Goal: Find specific page/section: Find specific page/section

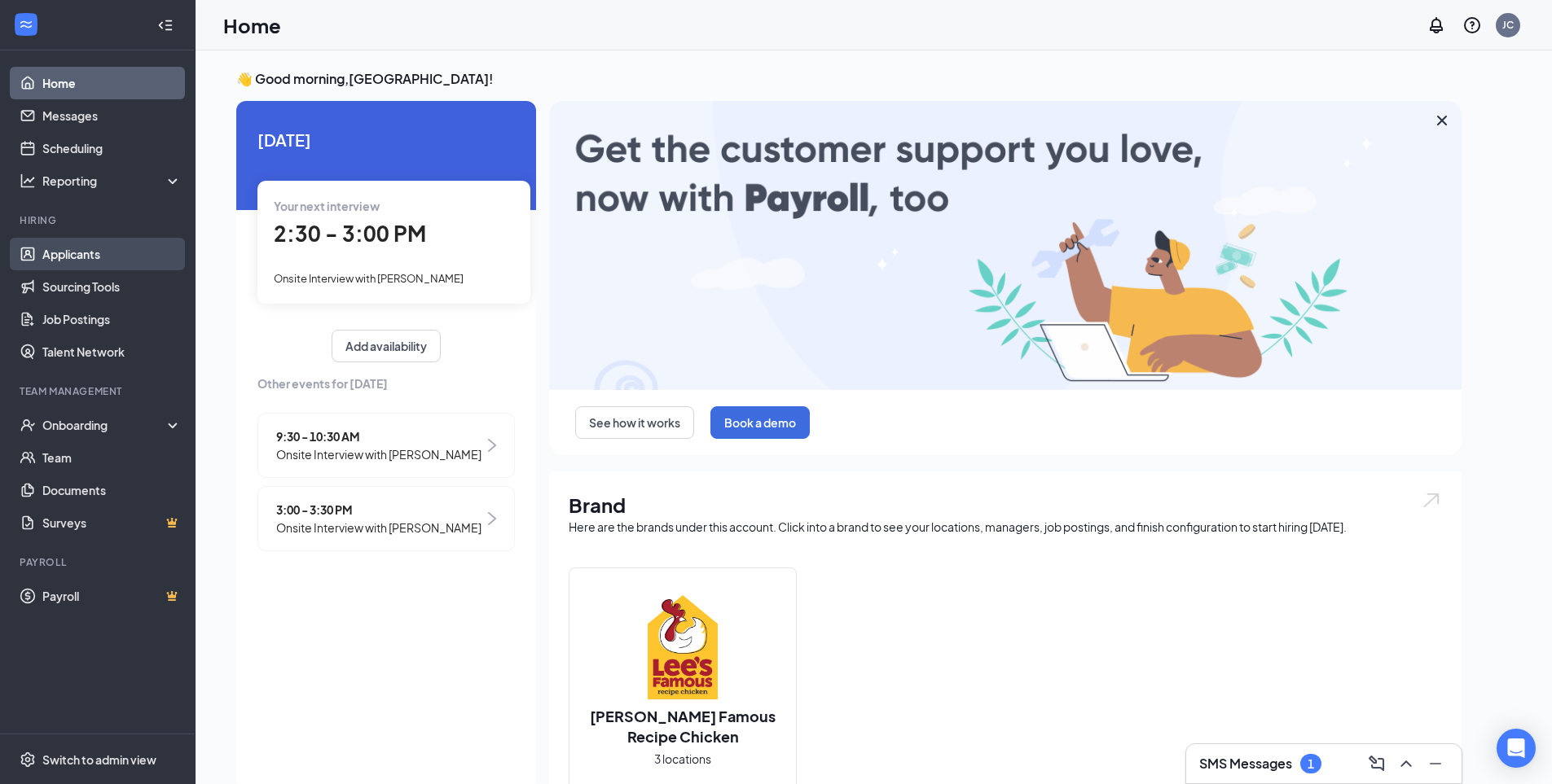
click at [80, 256] on link "Applicants" at bounding box center [111, 254] width 139 height 32
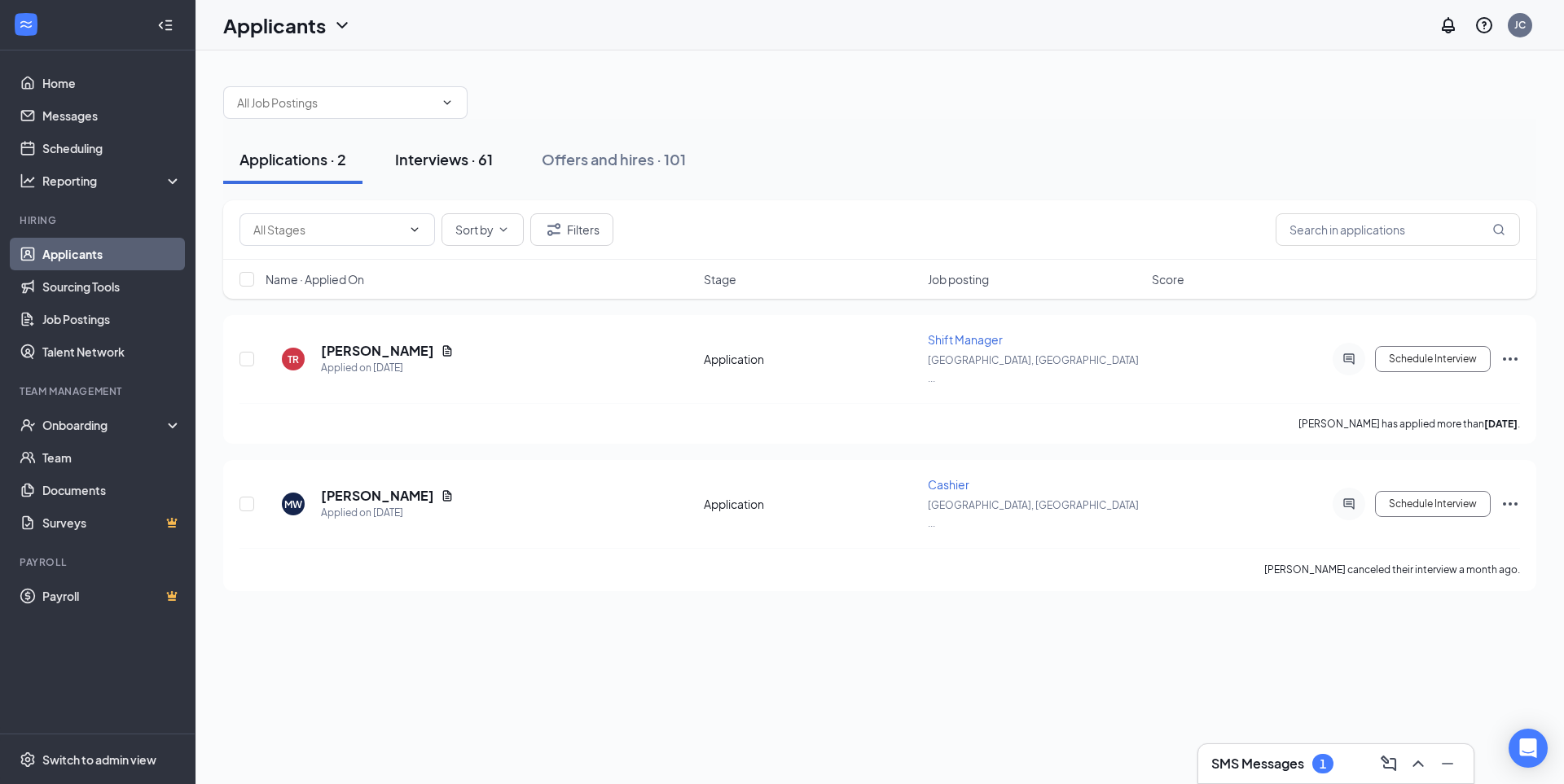
click at [437, 154] on div "Interviews · 61" at bounding box center [444, 159] width 98 height 21
